Goal: Task Accomplishment & Management: Manage account settings

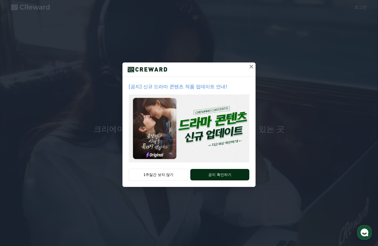
click at [210, 179] on button "공지 확인하기" at bounding box center [219, 174] width 59 height 11
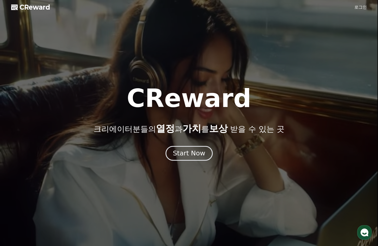
click at [194, 151] on div "Start Now" at bounding box center [189, 153] width 32 height 9
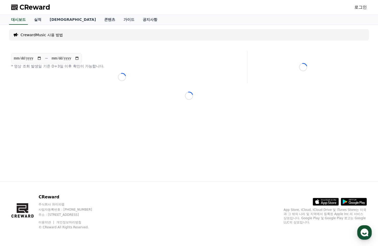
click at [363, 8] on link "로그인" at bounding box center [360, 7] width 12 height 6
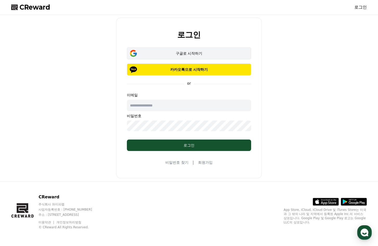
click at [213, 57] on button "구글로 시작하기" at bounding box center [189, 53] width 124 height 12
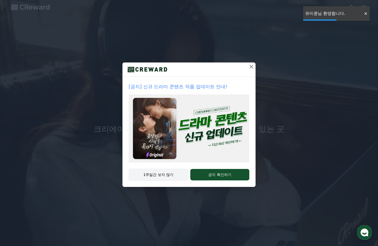
click at [161, 177] on button "1주일간 보지 않기" at bounding box center [159, 174] width 60 height 12
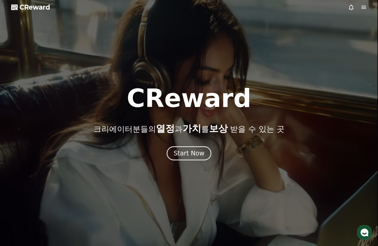
click at [365, 15] on div at bounding box center [189, 123] width 378 height 246
